Goal: Information Seeking & Learning: Learn about a topic

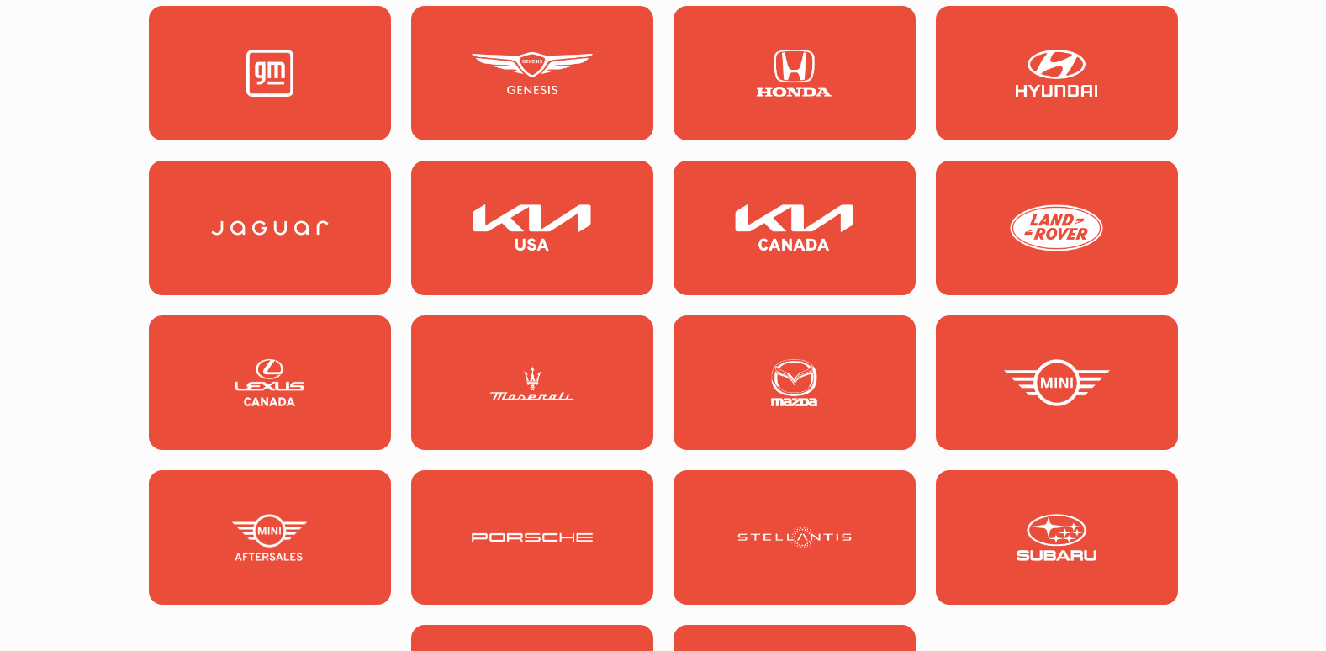
scroll to position [1850, 0]
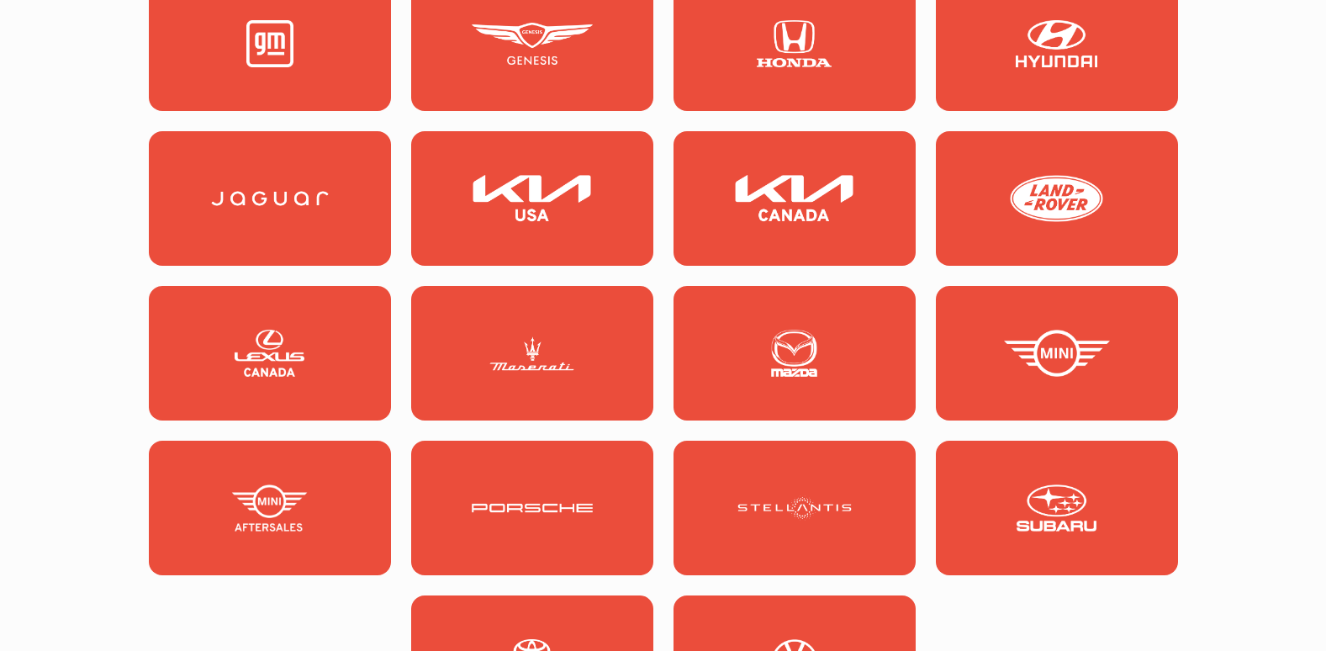
click at [841, 489] on img at bounding box center [794, 507] width 121 height 47
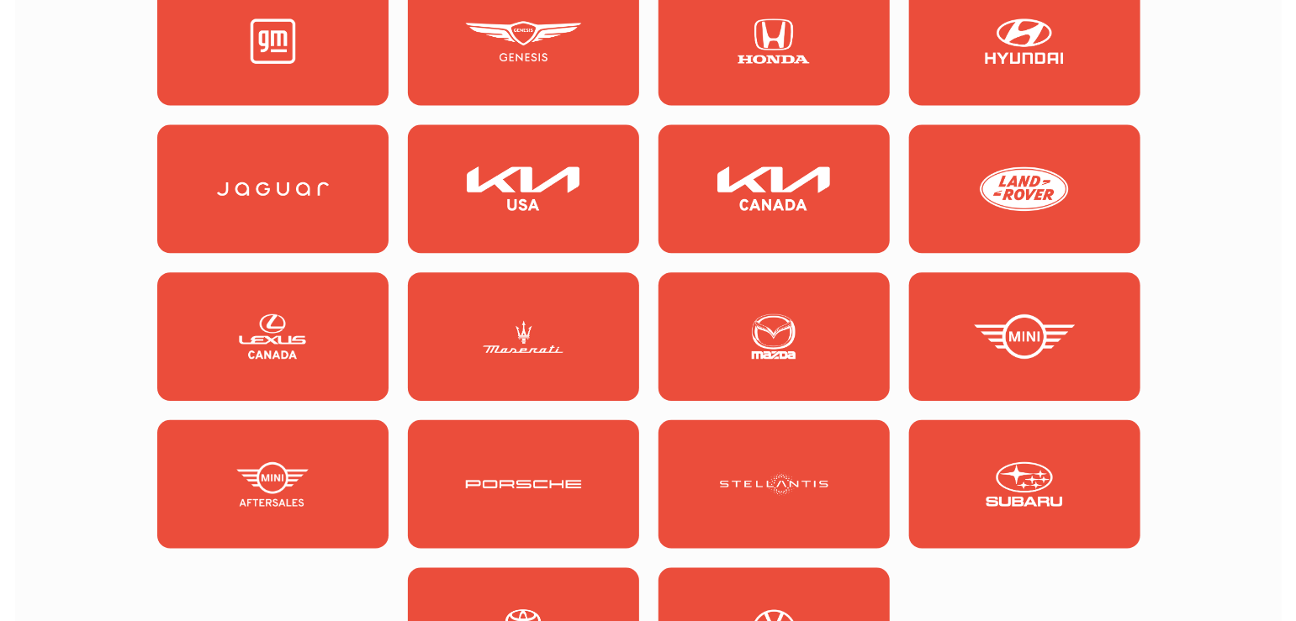
scroll to position [1879, 0]
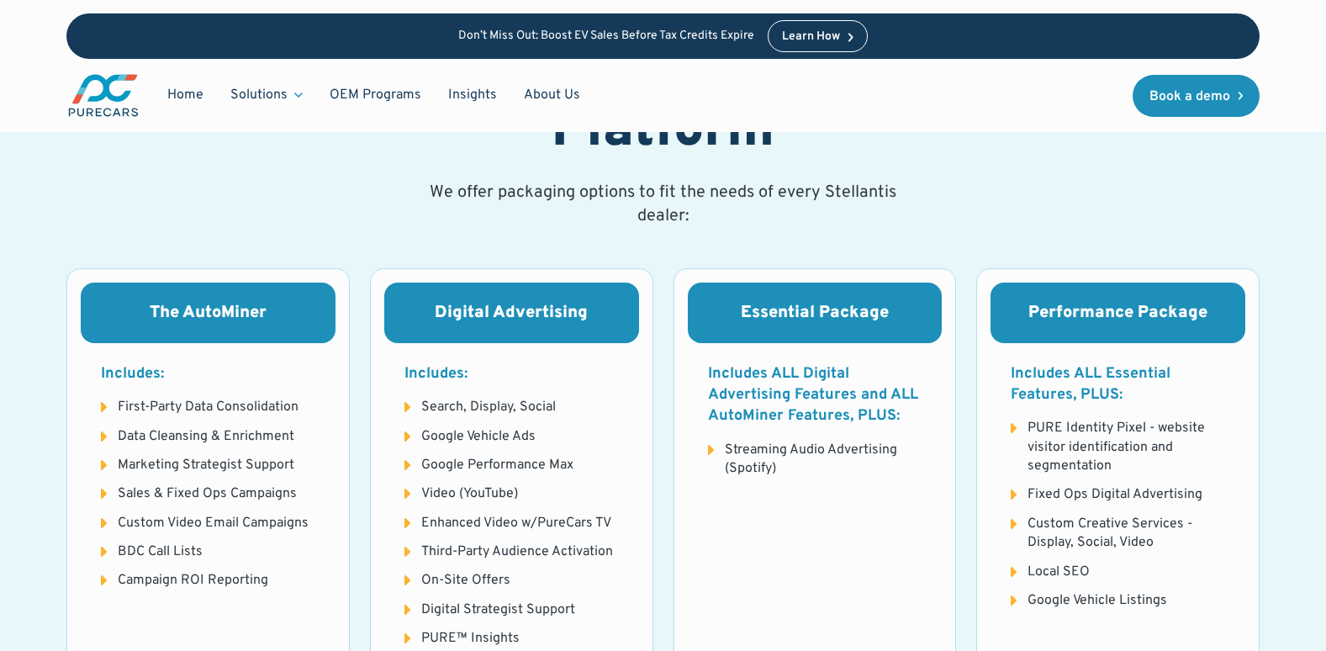
scroll to position [2018, 0]
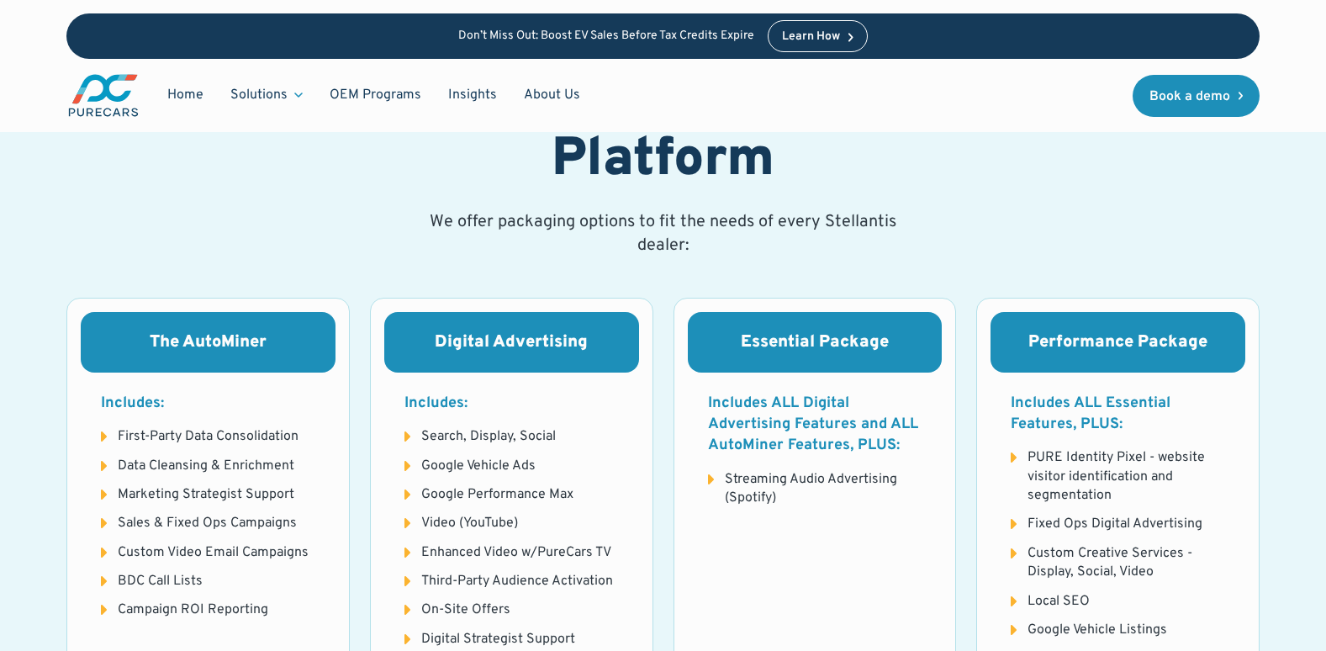
click at [415, 557] on li "Enhanced Video w/PureCars TV" at bounding box center [511, 552] width 214 height 18
click at [407, 550] on li "Enhanced Video w/PureCars TV" at bounding box center [511, 552] width 214 height 18
click at [497, 552] on li "Enhanced Video w/PureCars TV" at bounding box center [511, 552] width 214 height 18
click at [468, 518] on li "Video (YouTube)" at bounding box center [511, 523] width 214 height 18
click at [405, 520] on li "Video (YouTube)" at bounding box center [511, 523] width 214 height 18
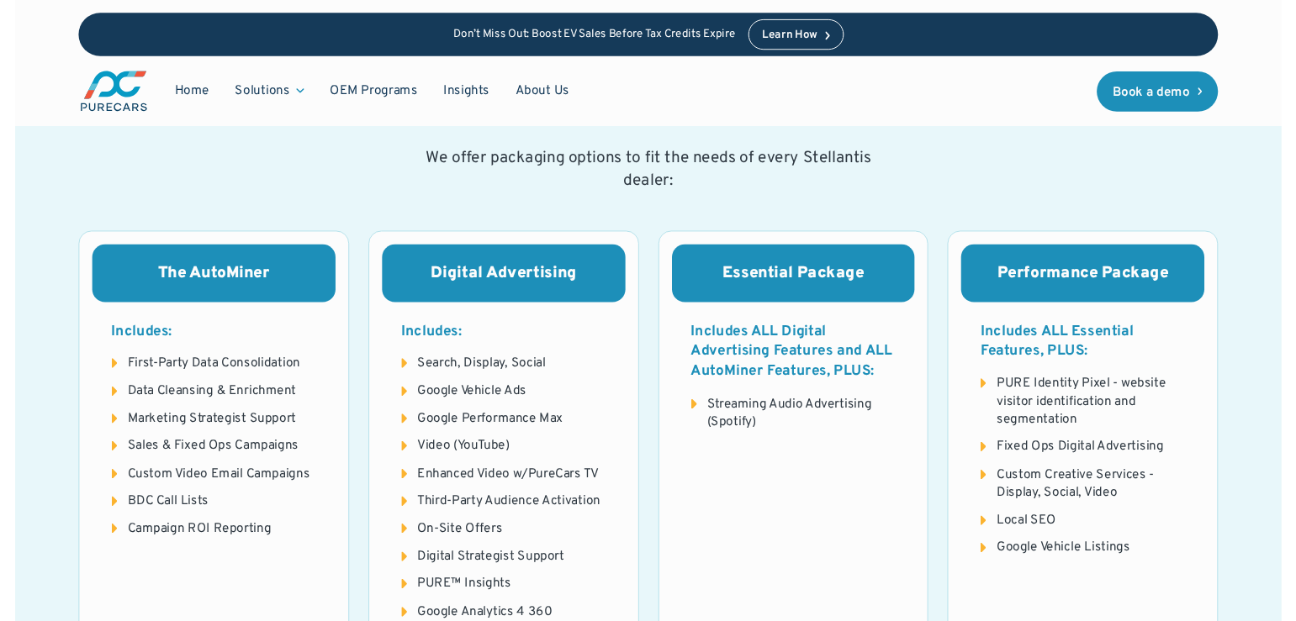
scroll to position [2186, 0]
